Goal: Find specific page/section: Find specific page/section

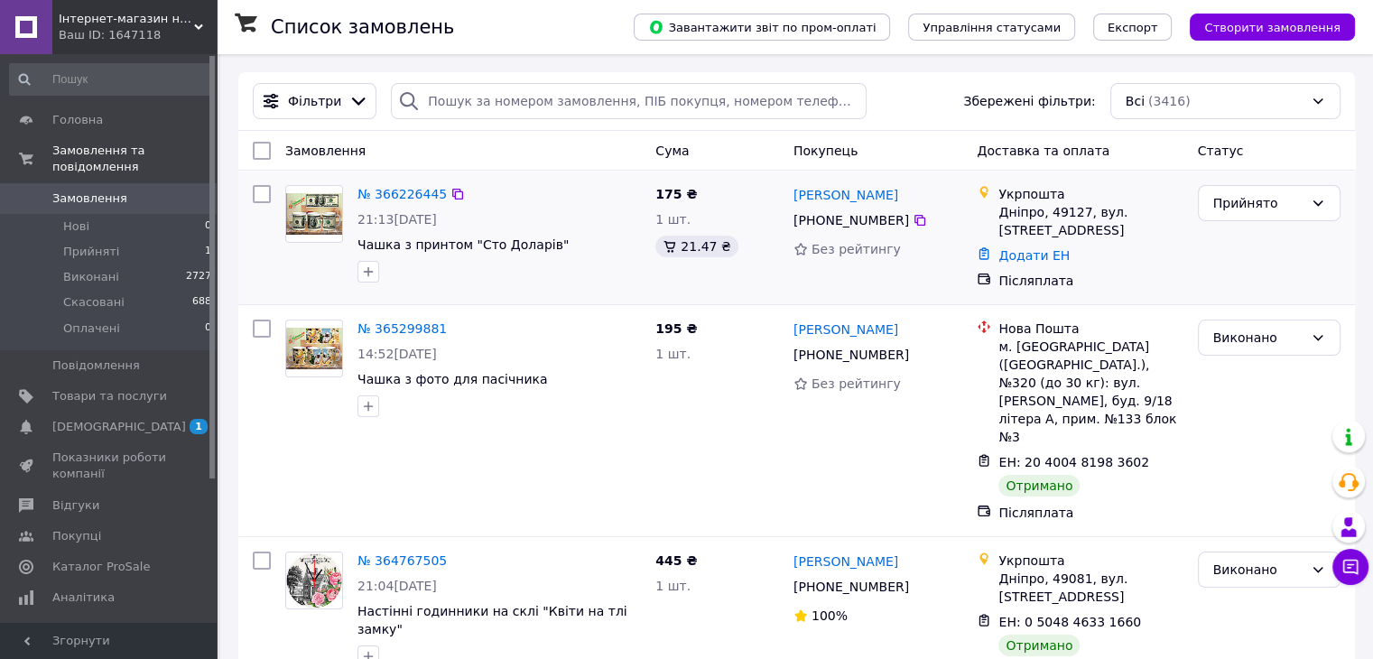
click at [1018, 218] on div "Дніпро, 49127, вул. [STREET_ADDRESS]" at bounding box center [1090, 221] width 184 height 36
copy div "Дніпро"
click at [1058, 209] on div "Дніпро, 49127, вул. [STREET_ADDRESS]" at bounding box center [1090, 221] width 184 height 36
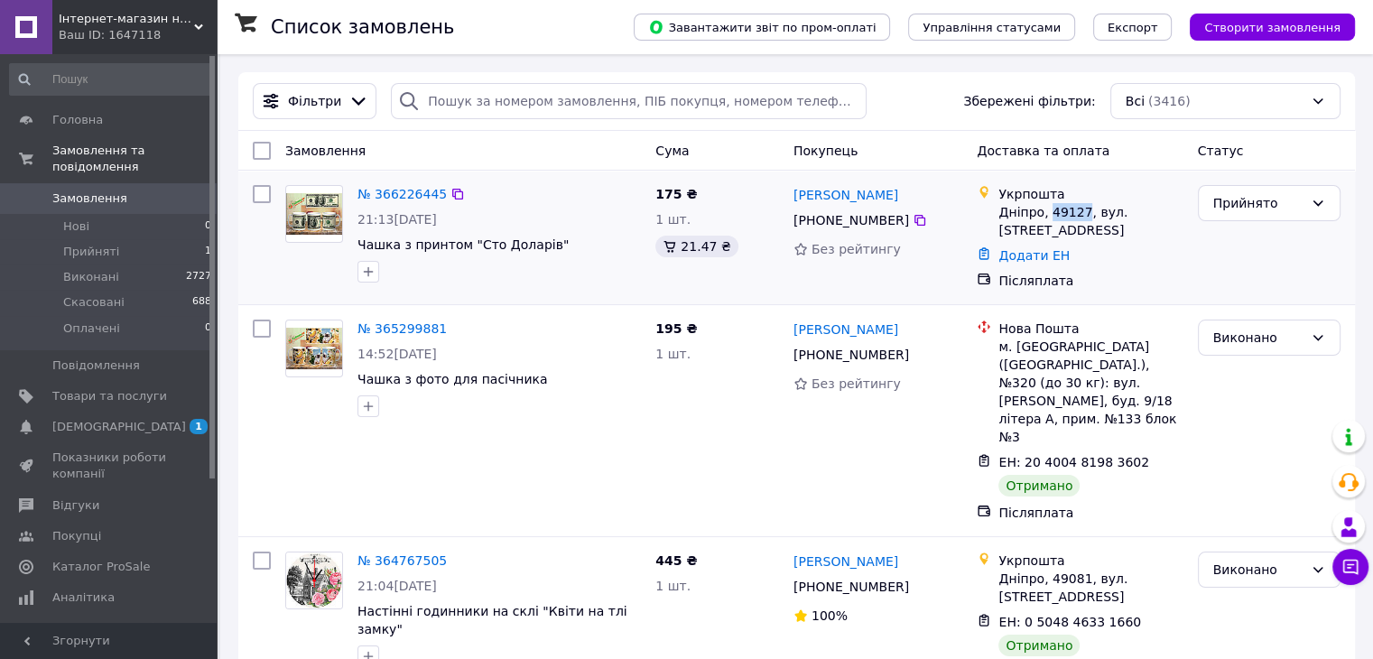
copy div "49127"
click at [143, 419] on span "[DEMOGRAPHIC_DATA]" at bounding box center [109, 427] width 115 height 16
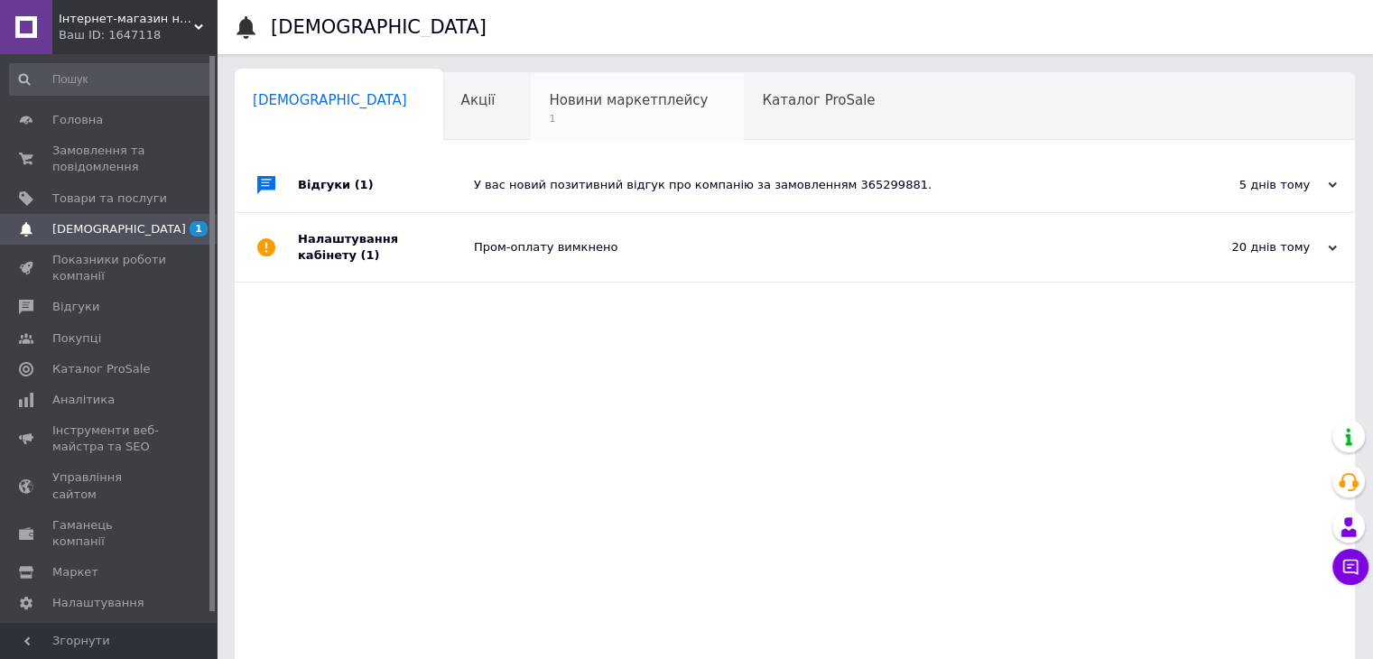
click at [549, 118] on span "1" at bounding box center [628, 119] width 159 height 14
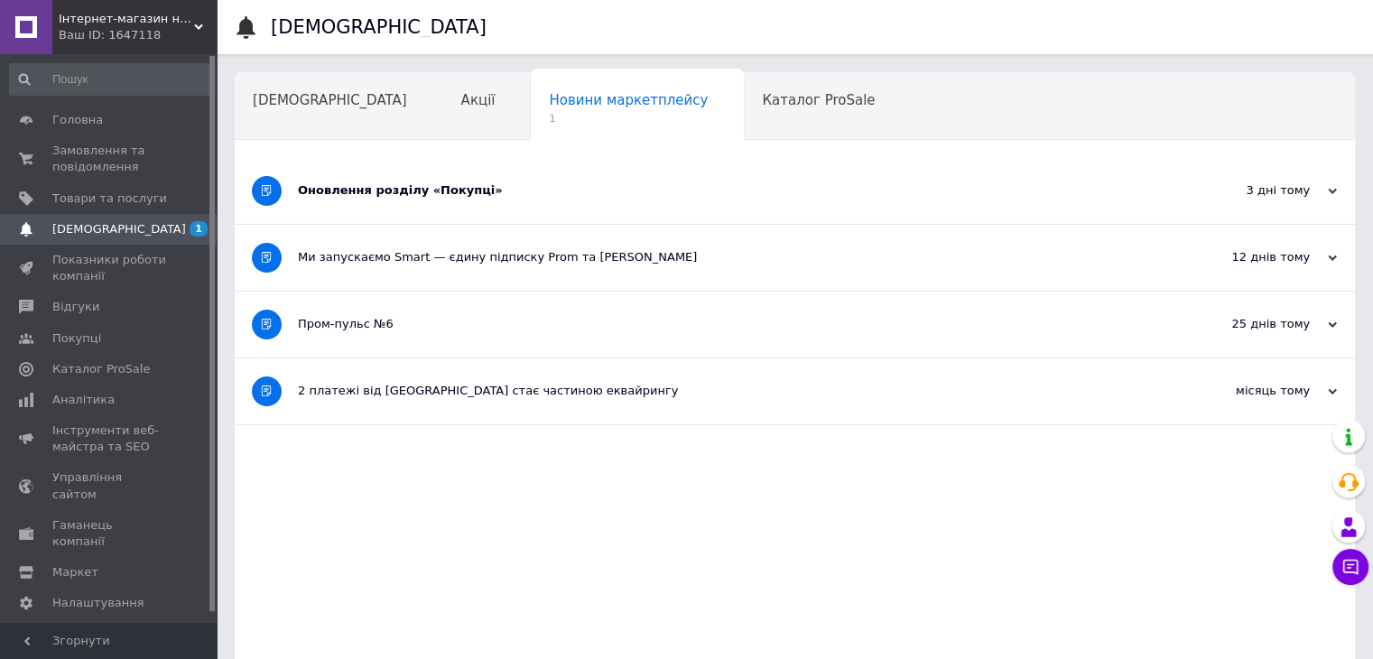
click at [545, 193] on div "Оновлення розділу «Покупці»" at bounding box center [727, 190] width 859 height 16
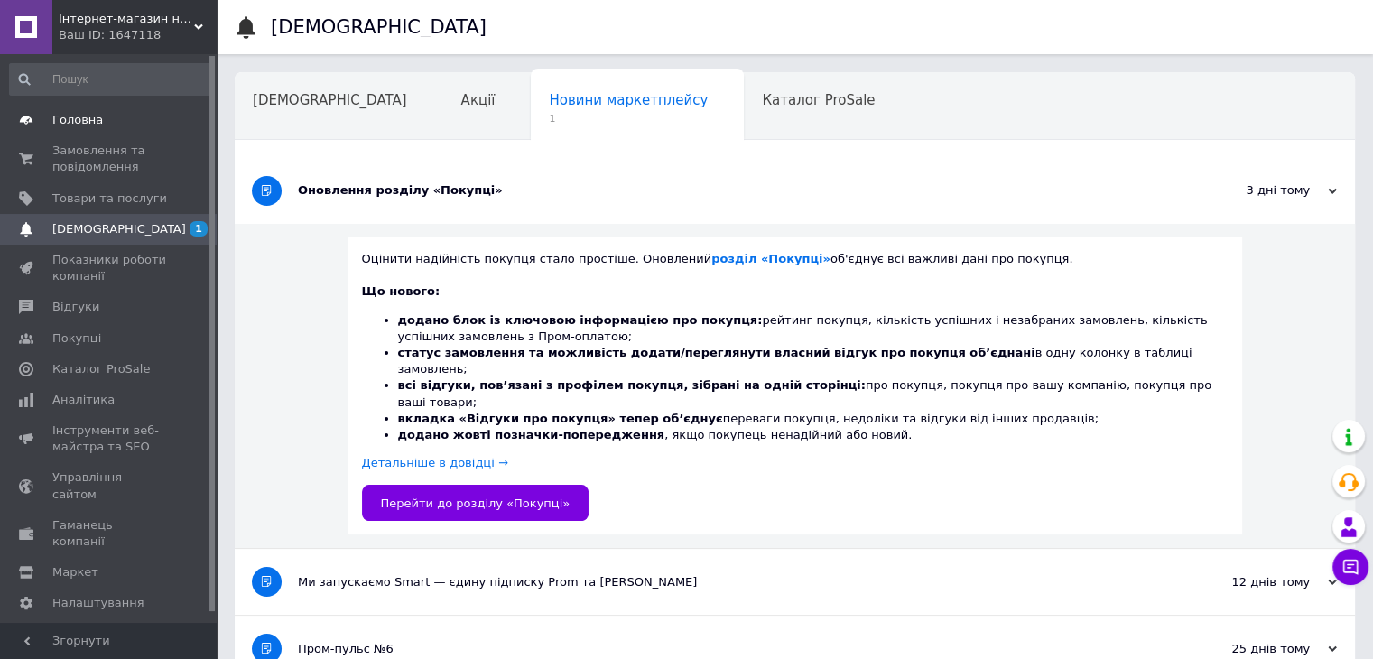
click at [70, 113] on span "Головна" at bounding box center [77, 120] width 51 height 16
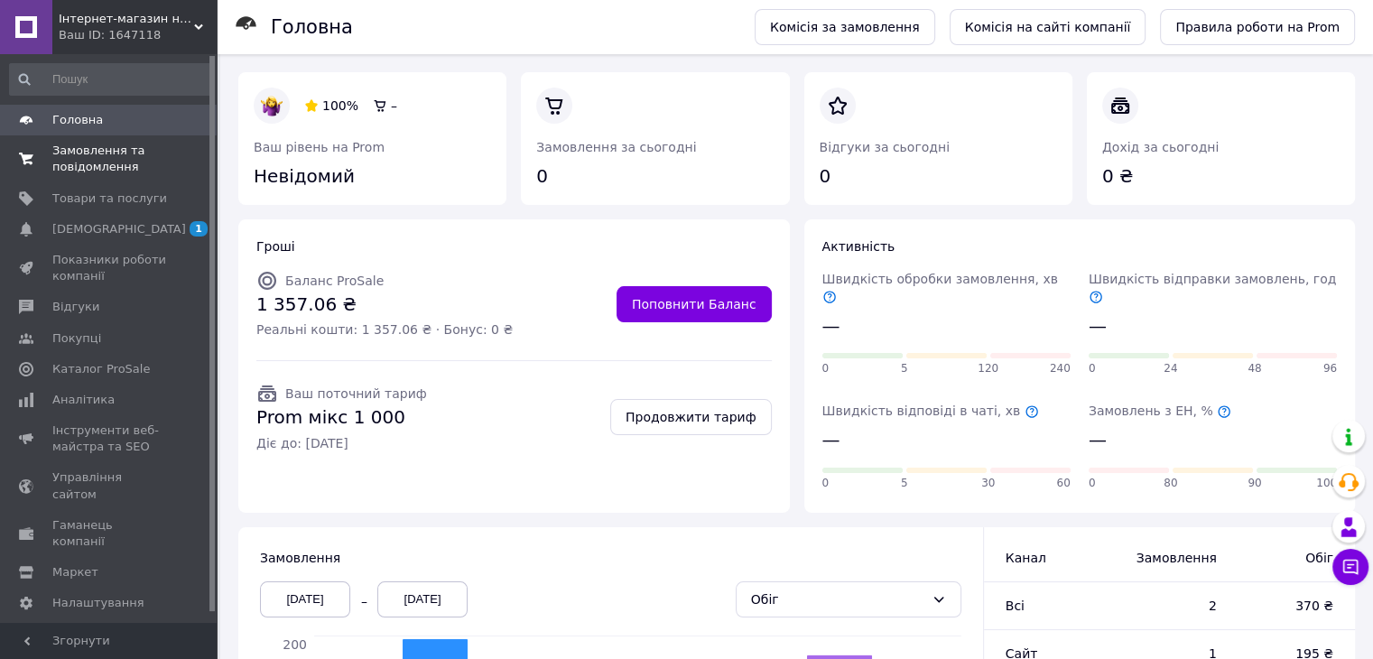
click at [77, 156] on span "Замовлення та повідомлення" at bounding box center [109, 159] width 115 height 32
